Goal: Communication & Community: Participate in discussion

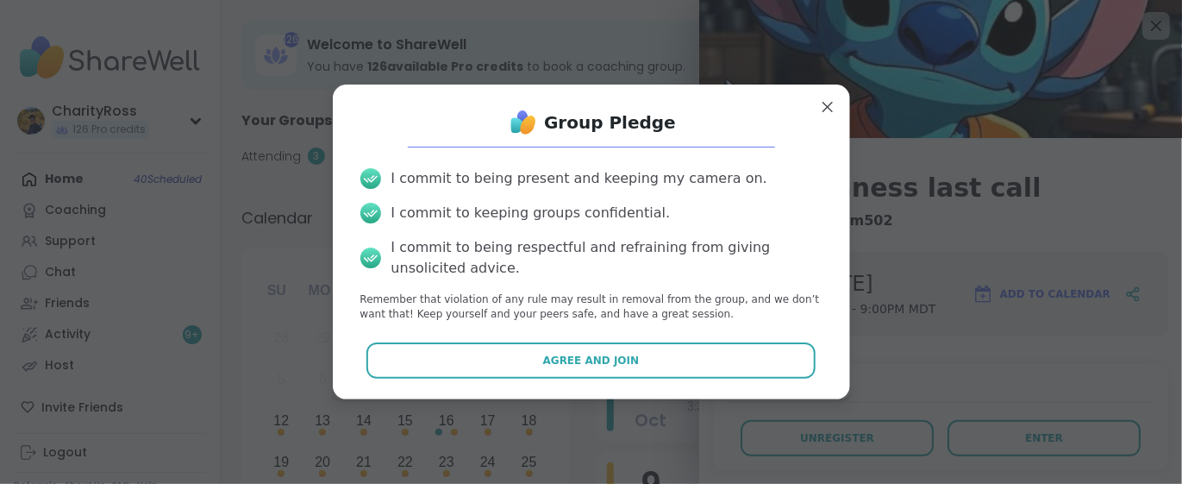
click at [722, 351] on button "Agree and Join" at bounding box center [590, 360] width 449 height 36
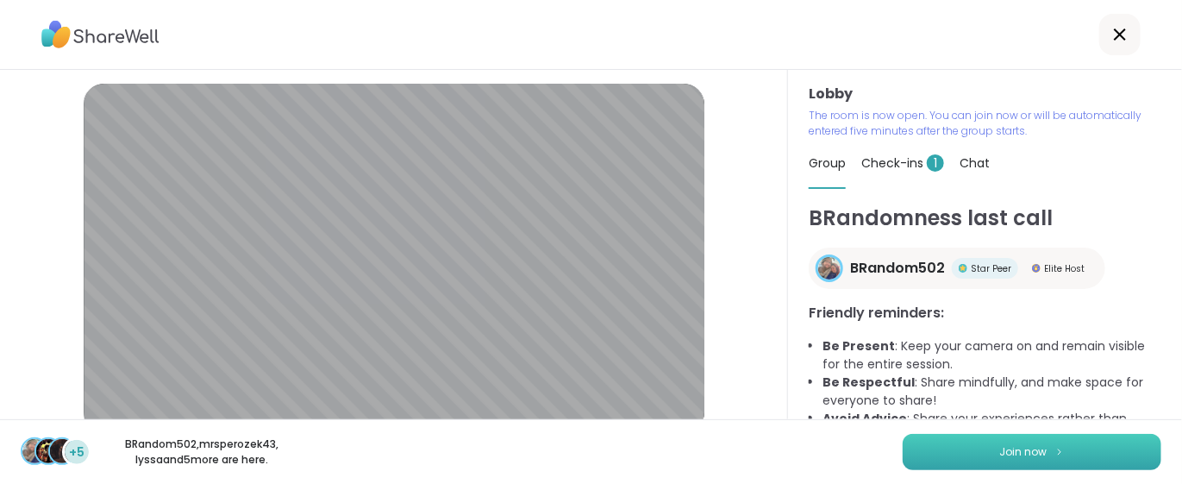
click at [1017, 445] on span "Join now" at bounding box center [1023, 452] width 47 height 16
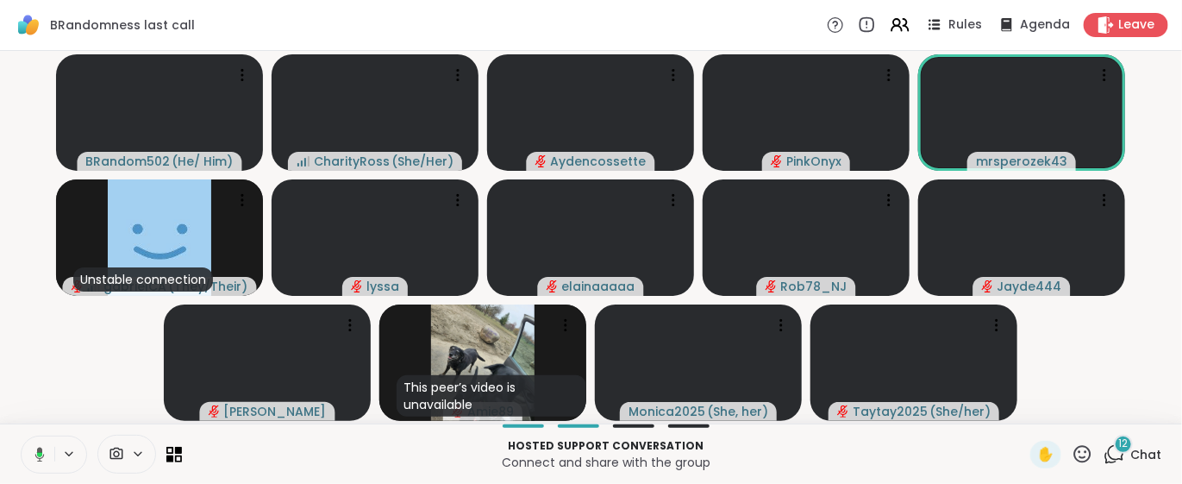
click at [28, 464] on button at bounding box center [36, 454] width 35 height 36
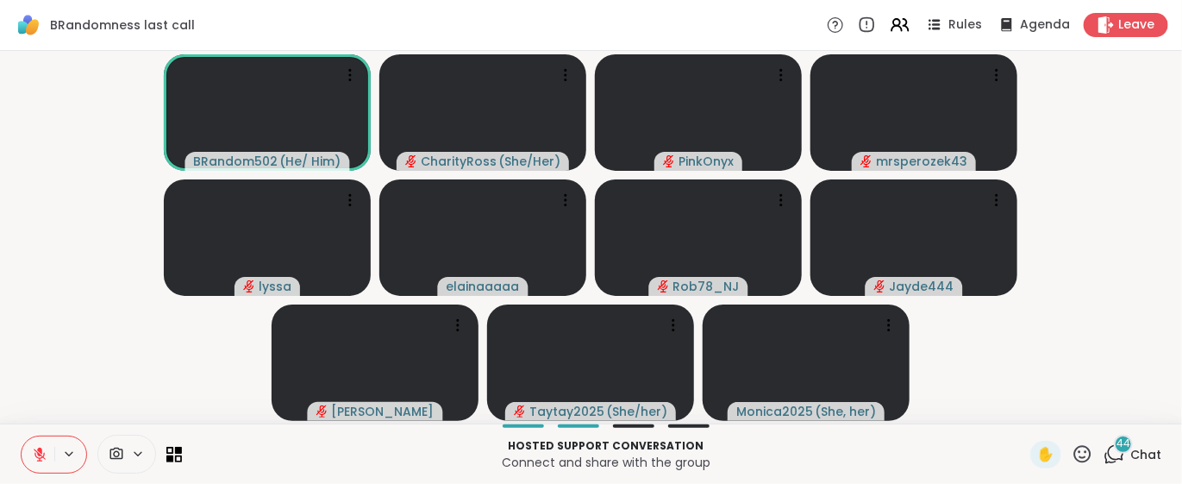
click at [22, 436] on button at bounding box center [38, 454] width 33 height 36
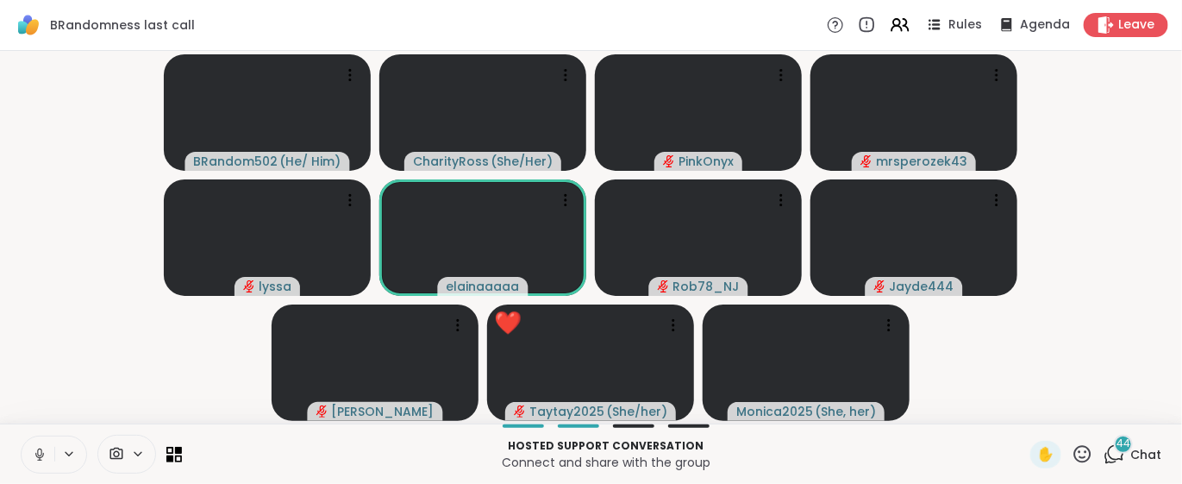
drag, startPoint x: 28, startPoint y: 487, endPoint x: 103, endPoint y: 462, distance: 78.3
click at [1002, 410] on video-player-container "BRandom502 ( He/ Him ) CharityRoss ( She/Her ) PinkOnyx mrsperozek43 lyssa elai…" at bounding box center [591, 237] width 1162 height 359
click at [35, 451] on icon at bounding box center [40, 455] width 16 height 16
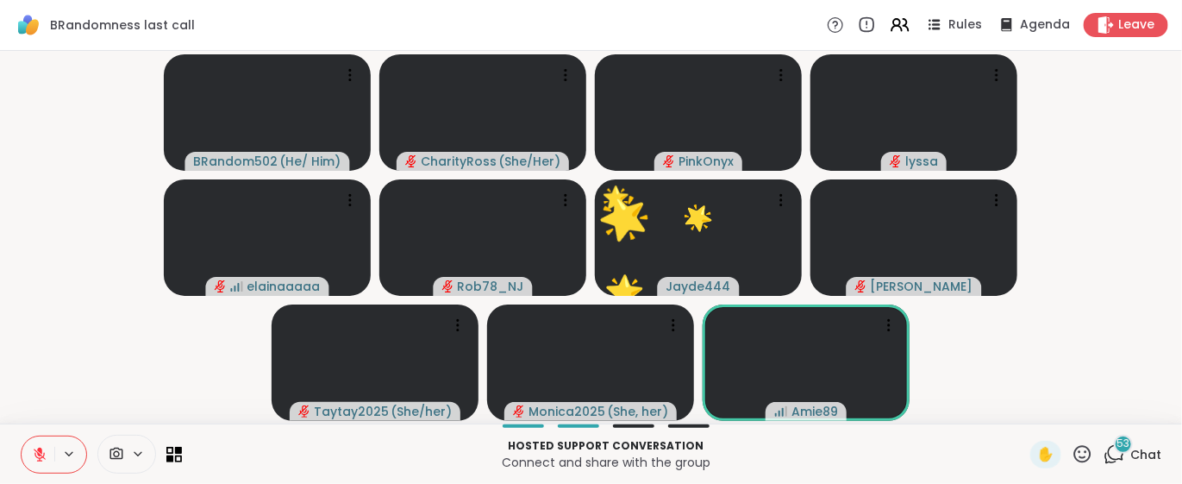
click at [1104, 452] on icon at bounding box center [1115, 454] width 22 height 22
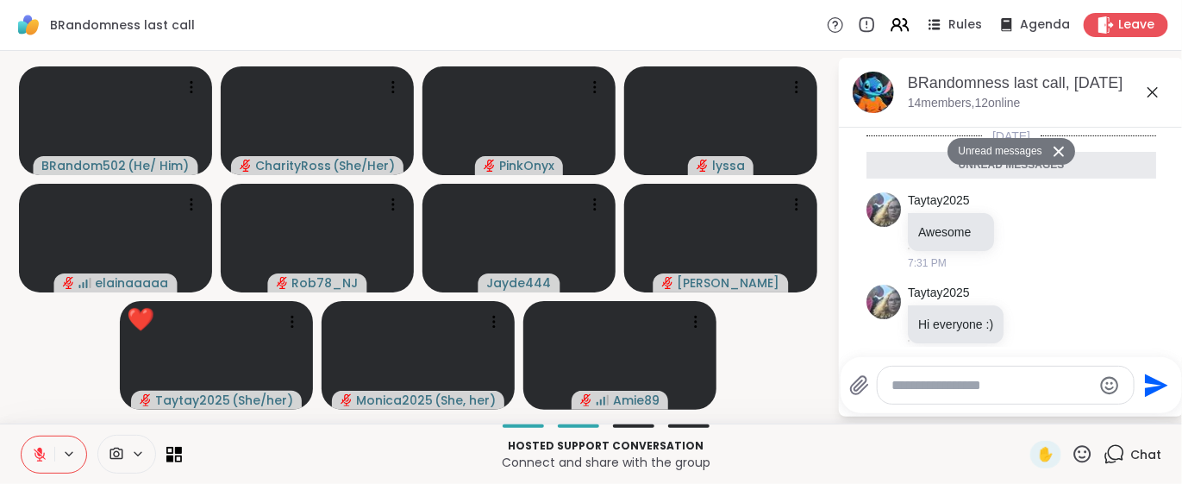
scroll to position [8684, 0]
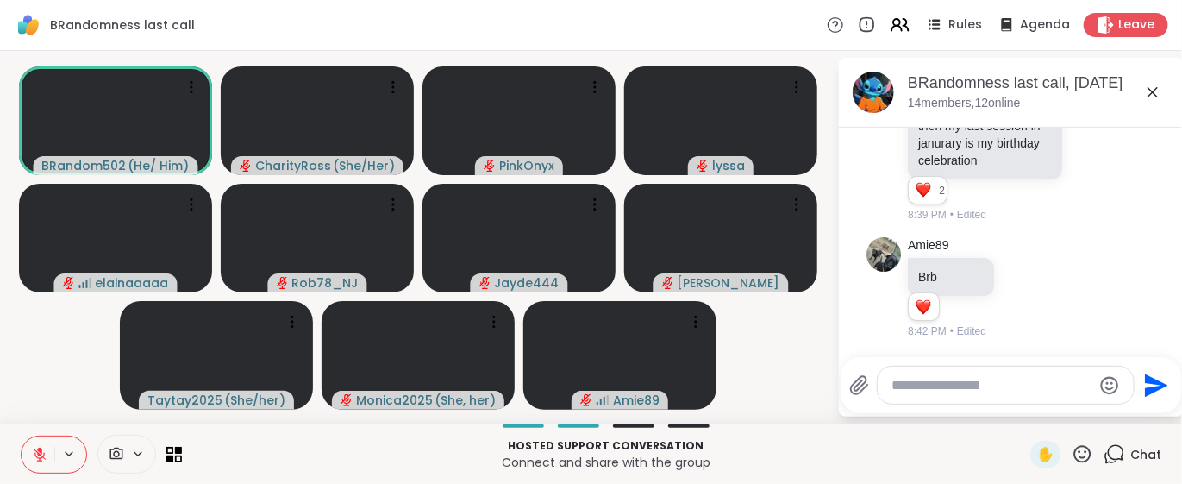
scroll to position [8759, 0]
click at [936, 381] on textarea "Type your message" at bounding box center [992, 385] width 201 height 17
type textarea "**********"
click at [1158, 390] on icon "Send" at bounding box center [1159, 384] width 23 height 23
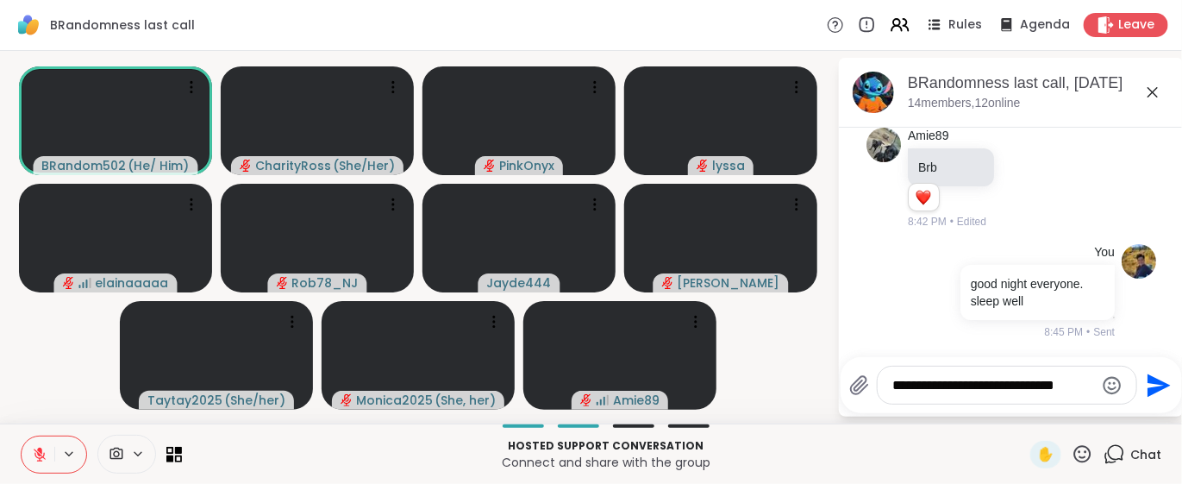
scroll to position [8869, 0]
click at [1118, 34] on span "Leave" at bounding box center [1137, 25] width 38 height 18
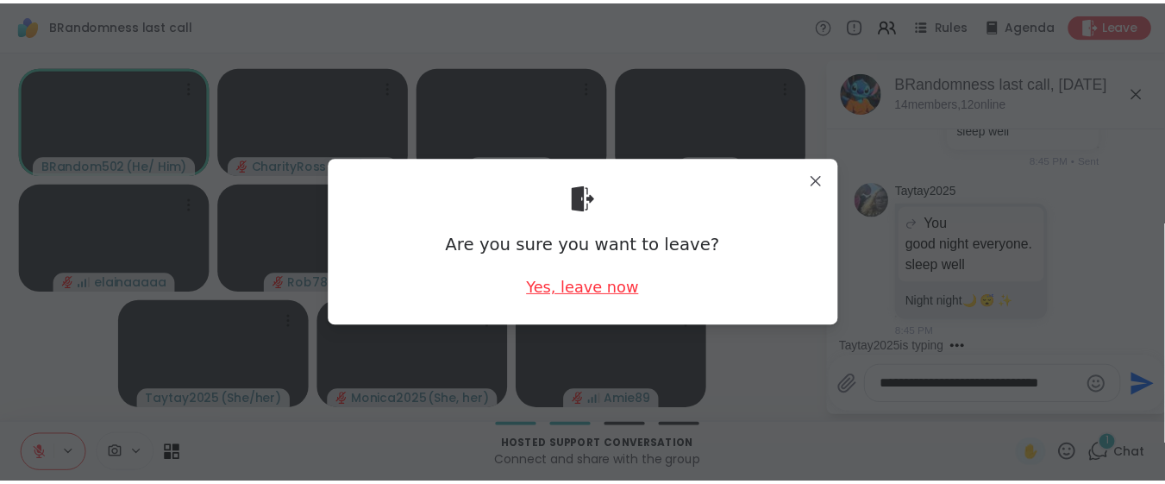
scroll to position [9078, 0]
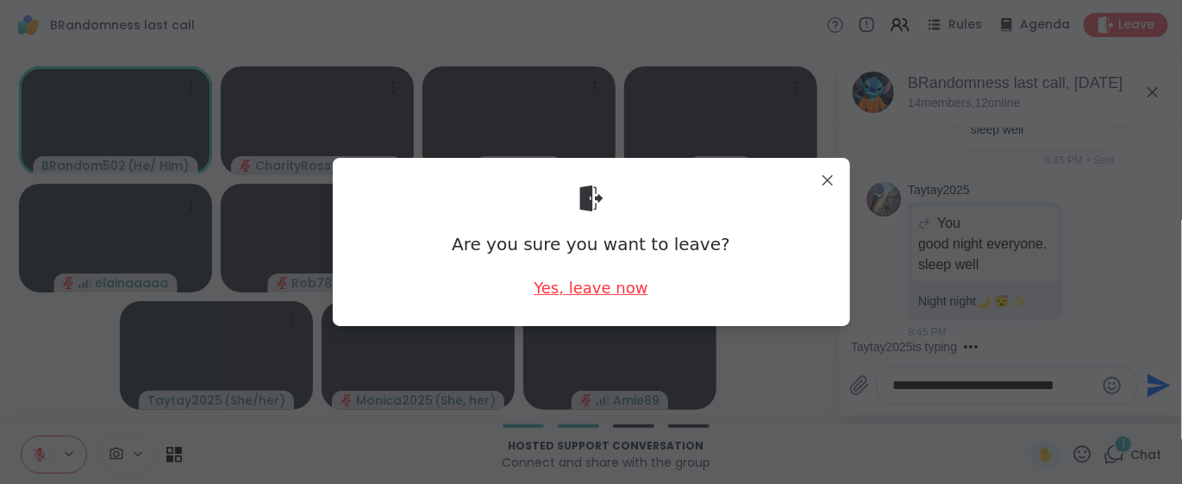
click at [623, 291] on div "Yes, leave now" at bounding box center [591, 288] width 114 height 22
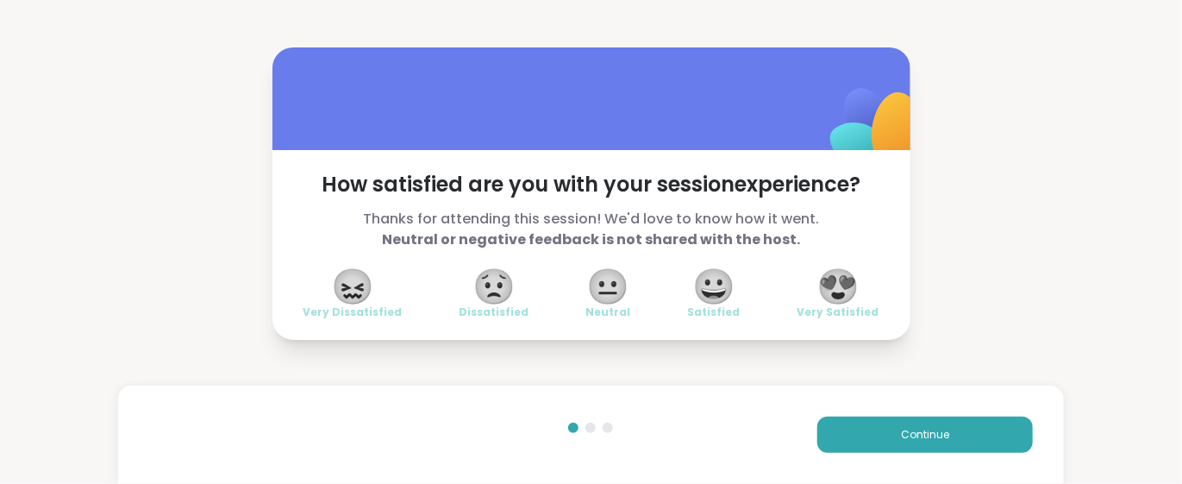
click at [836, 292] on span "😍" at bounding box center [838, 286] width 43 height 31
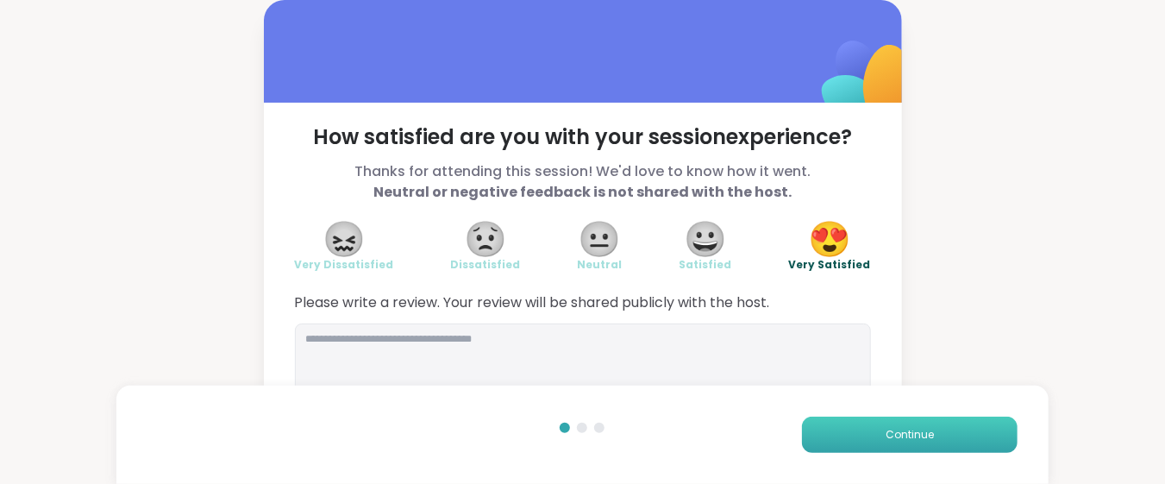
click at [841, 433] on button "Continue" at bounding box center [910, 434] width 216 height 36
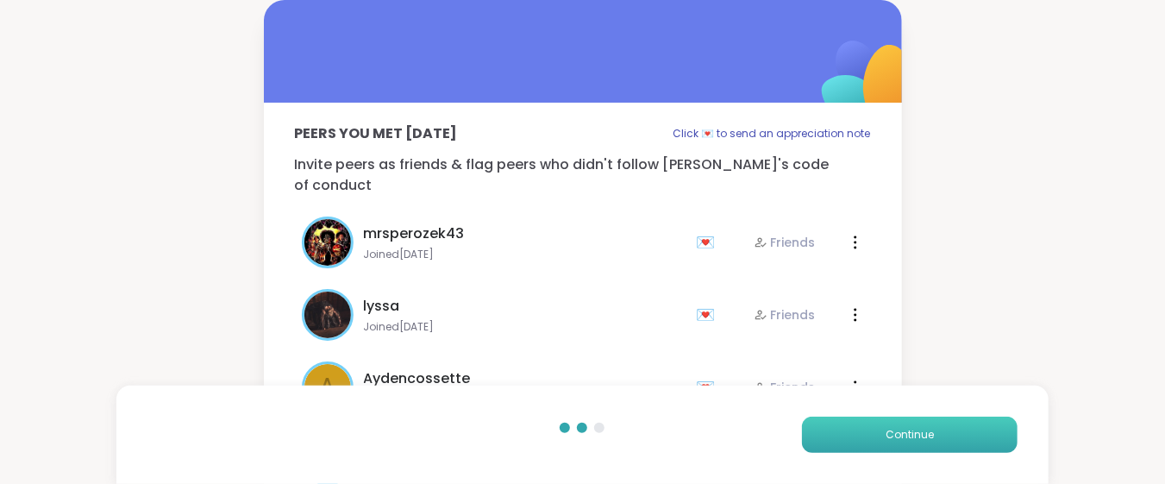
click at [841, 433] on button "Continue" at bounding box center [910, 434] width 216 height 36
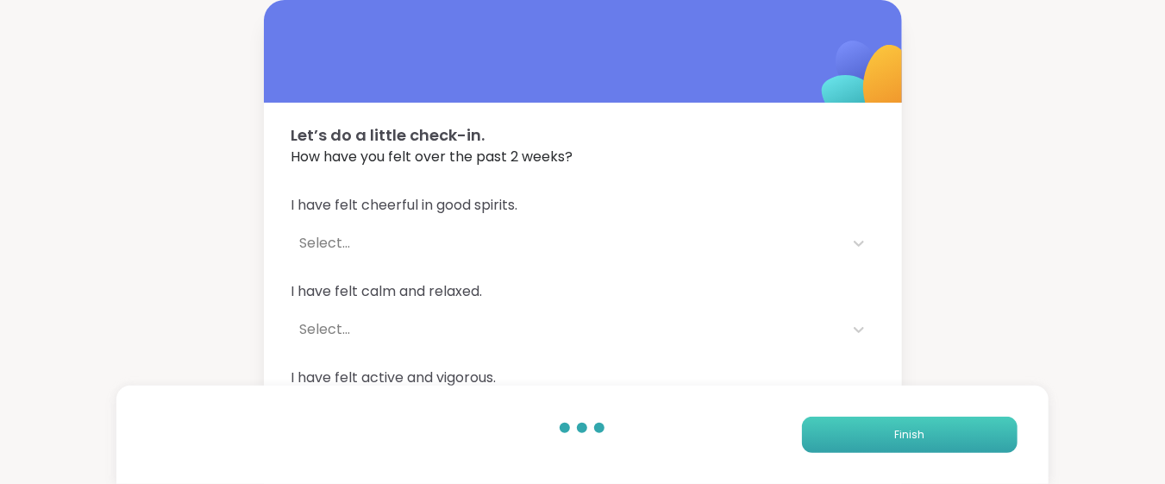
click at [841, 433] on button "Finish" at bounding box center [910, 434] width 216 height 36
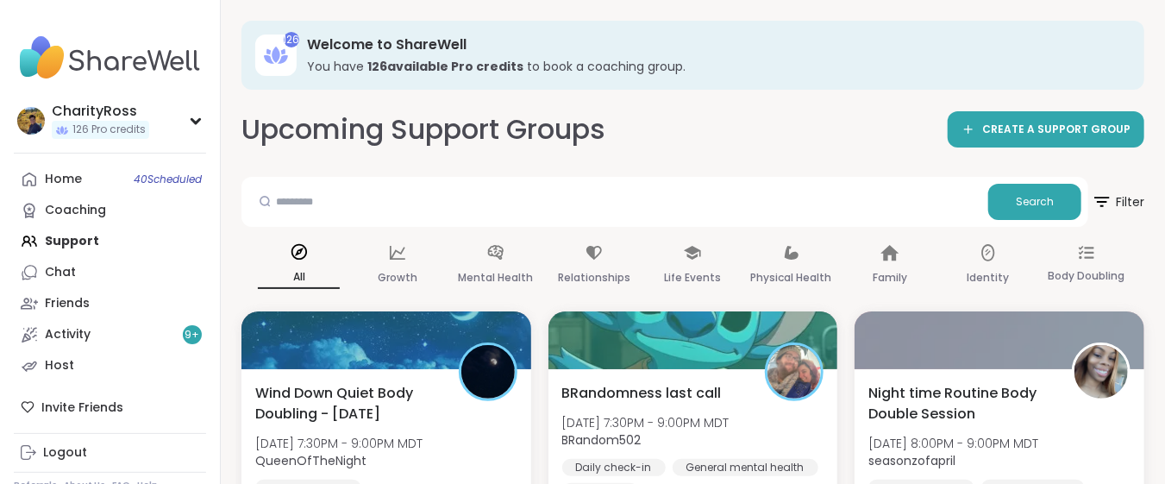
scroll to position [53, 0]
